Goal: Task Accomplishment & Management: Manage account settings

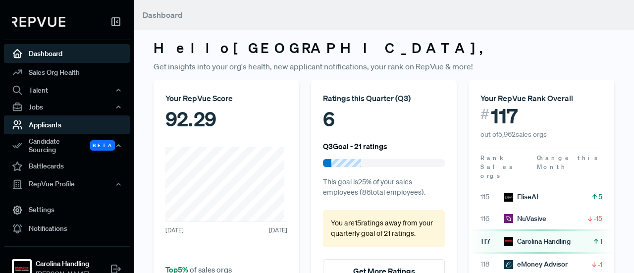
click at [48, 120] on link "Applicants" at bounding box center [67, 124] width 126 height 19
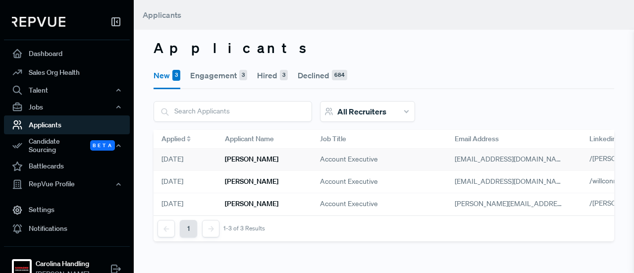
click at [296, 165] on div "[PERSON_NAME]" at bounding box center [264, 160] width 95 height 22
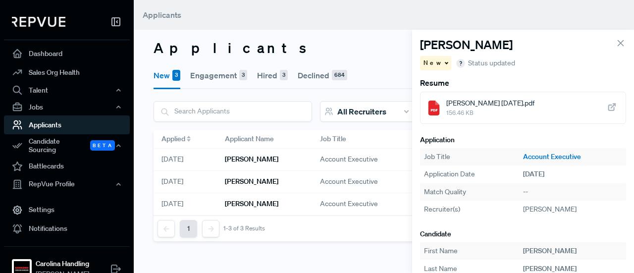
click at [436, 66] on div "New" at bounding box center [435, 63] width 31 height 14
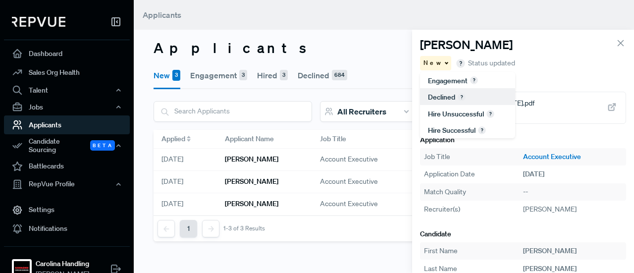
click at [443, 98] on span "Declined" at bounding box center [441, 97] width 27 height 9
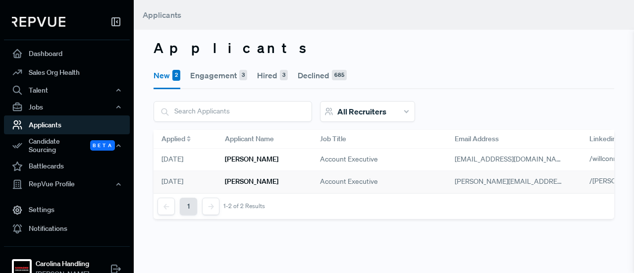
click at [273, 187] on div "Matt Tresansky" at bounding box center [264, 182] width 95 height 22
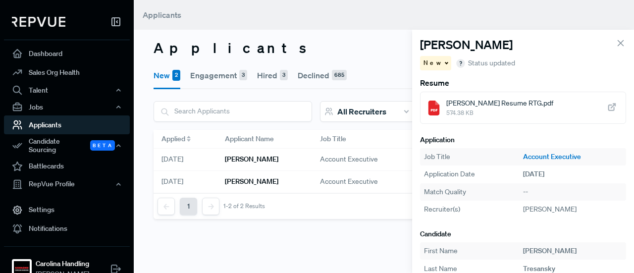
click at [466, 105] on span "Matthew Tresansky Resume RTG.pdf" at bounding box center [499, 103] width 107 height 10
click at [443, 62] on span at bounding box center [445, 62] width 5 height 1
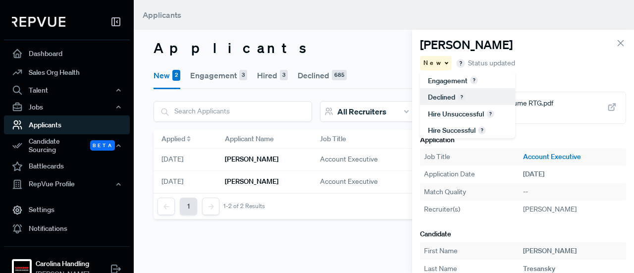
click at [436, 98] on span "Declined" at bounding box center [441, 97] width 27 height 9
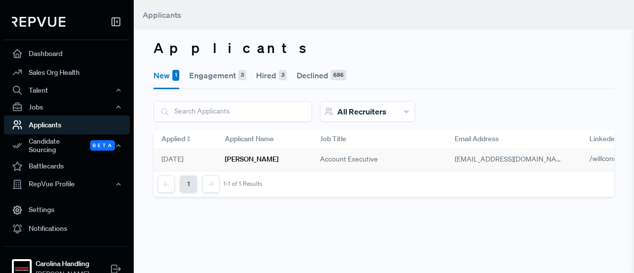
click at [239, 156] on h6 "[PERSON_NAME]" at bounding box center [251, 159] width 53 height 8
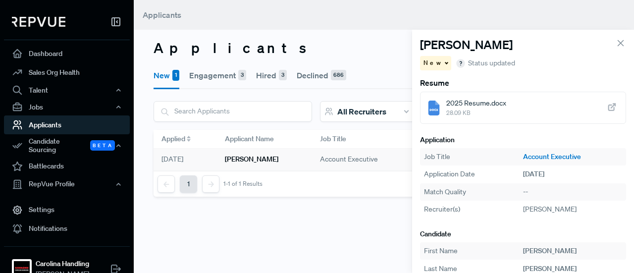
click at [441, 69] on div "New" at bounding box center [435, 63] width 31 height 14
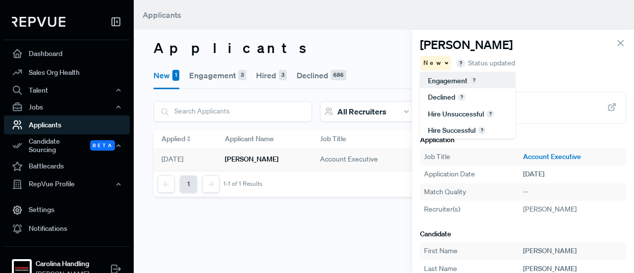
click at [446, 83] on span "Engagement" at bounding box center [448, 80] width 40 height 9
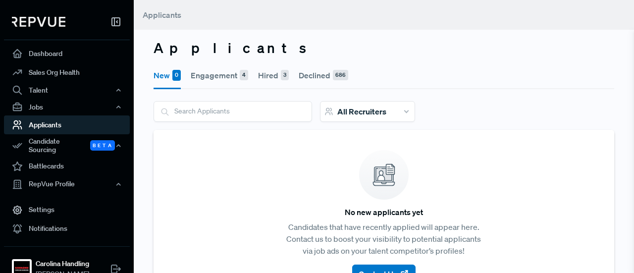
click at [226, 74] on button "Engagement 4" at bounding box center [219, 75] width 57 height 28
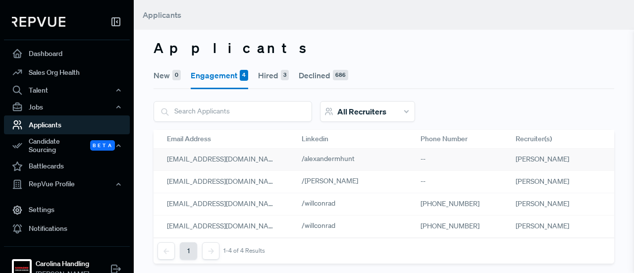
scroll to position [0, 331]
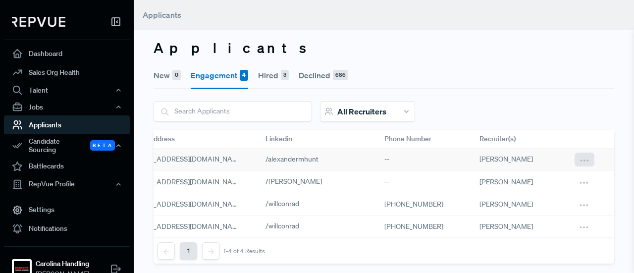
click at [579, 158] on icon at bounding box center [584, 160] width 11 height 11
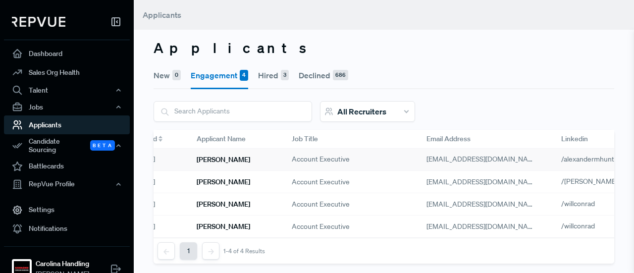
scroll to position [0, 0]
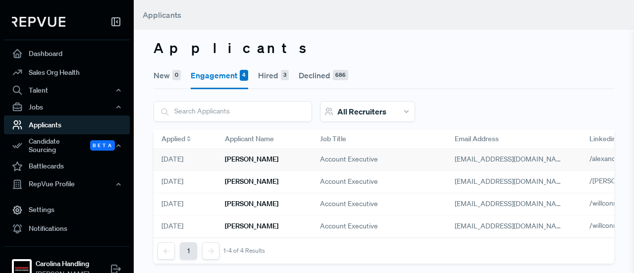
click at [237, 164] on div "Alexander Hunt" at bounding box center [264, 160] width 95 height 22
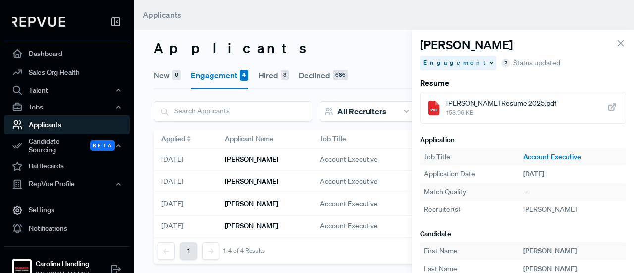
click at [446, 59] on span "Engagement" at bounding box center [455, 62] width 64 height 9
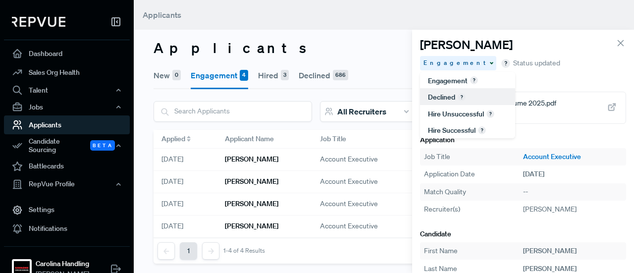
click at [449, 98] on span "Declined" at bounding box center [441, 97] width 27 height 9
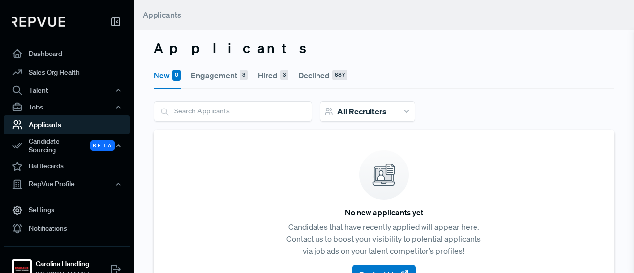
click at [230, 78] on button "Engagement 3" at bounding box center [219, 75] width 57 height 28
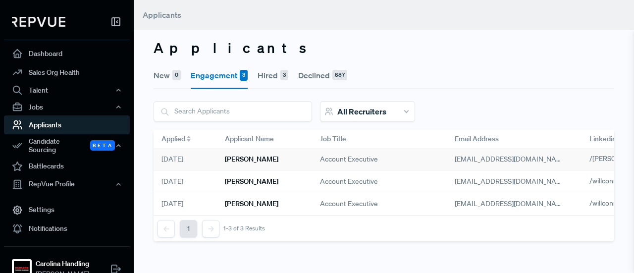
click at [262, 167] on div "Jacob Ezell" at bounding box center [264, 160] width 95 height 22
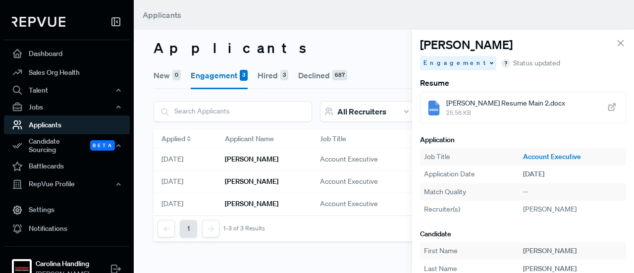
click at [448, 62] on span "Engagement" at bounding box center [455, 62] width 64 height 9
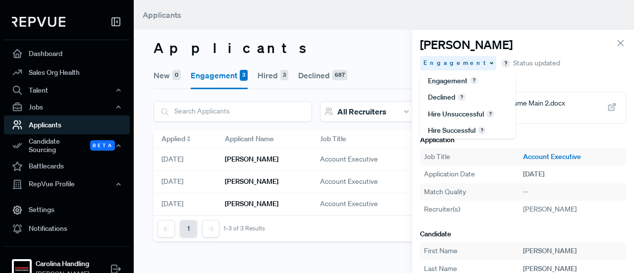
click at [553, 56] on div "Engagement Engagement Declined Hire unsuccessful Hire successful Status updated" at bounding box center [523, 63] width 206 height 14
click at [439, 96] on span "Declined" at bounding box center [441, 97] width 27 height 9
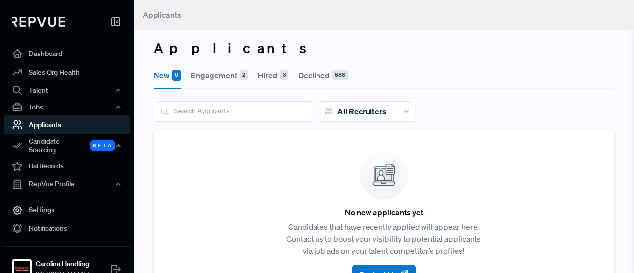
click at [202, 72] on button "Engagement 2" at bounding box center [219, 75] width 57 height 28
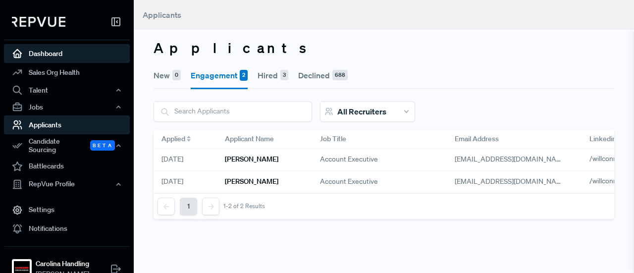
click at [88, 59] on link "Dashboard" at bounding box center [67, 53] width 126 height 19
